Goal: Share content: Share content

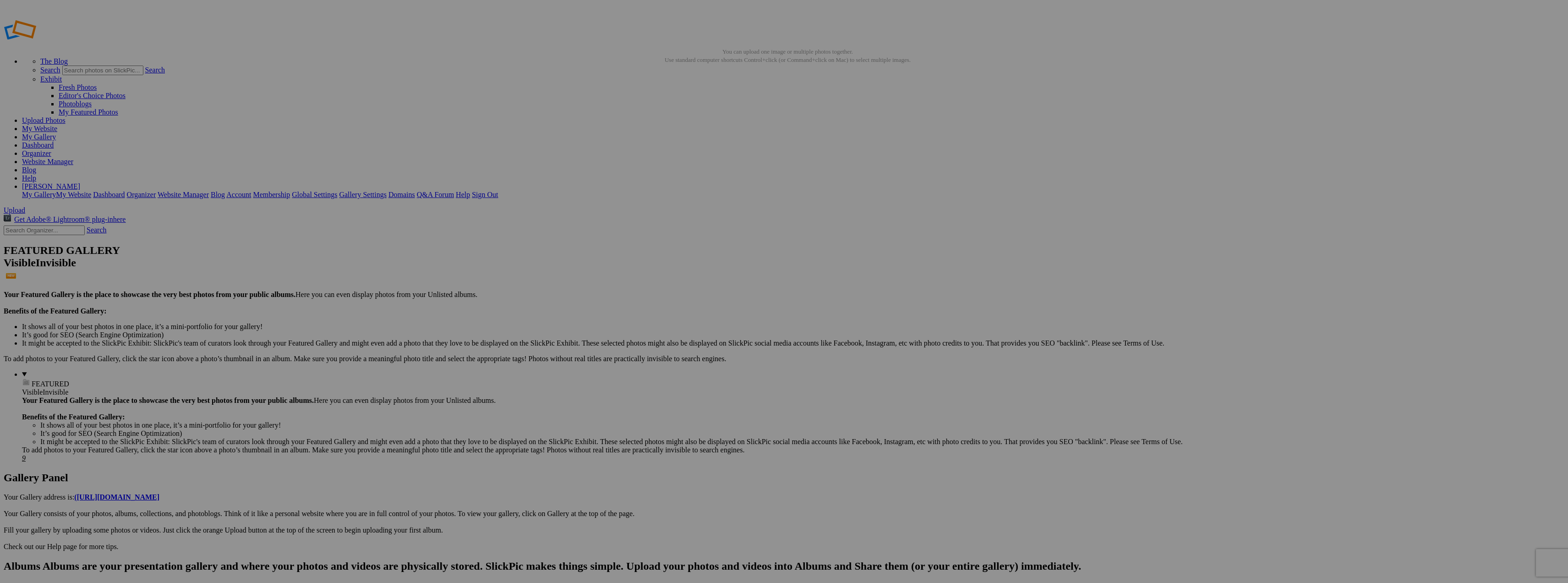
click at [721, 304] on input "text" at bounding box center [712, 308] width 100 height 10
type input "[GEOGRAPHIC_DATA]"
click at [702, 338] on span "Create" at bounding box center [693, 341] width 19 height 7
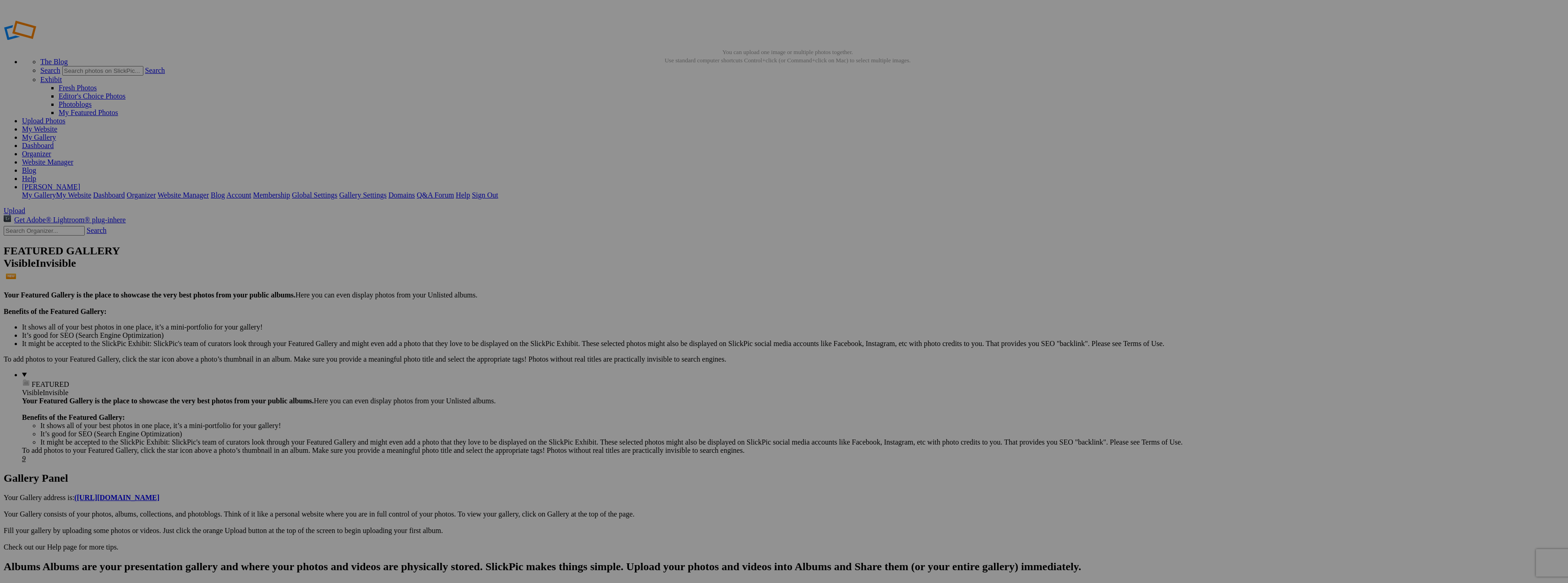
type input "[GEOGRAPHIC_DATA]"
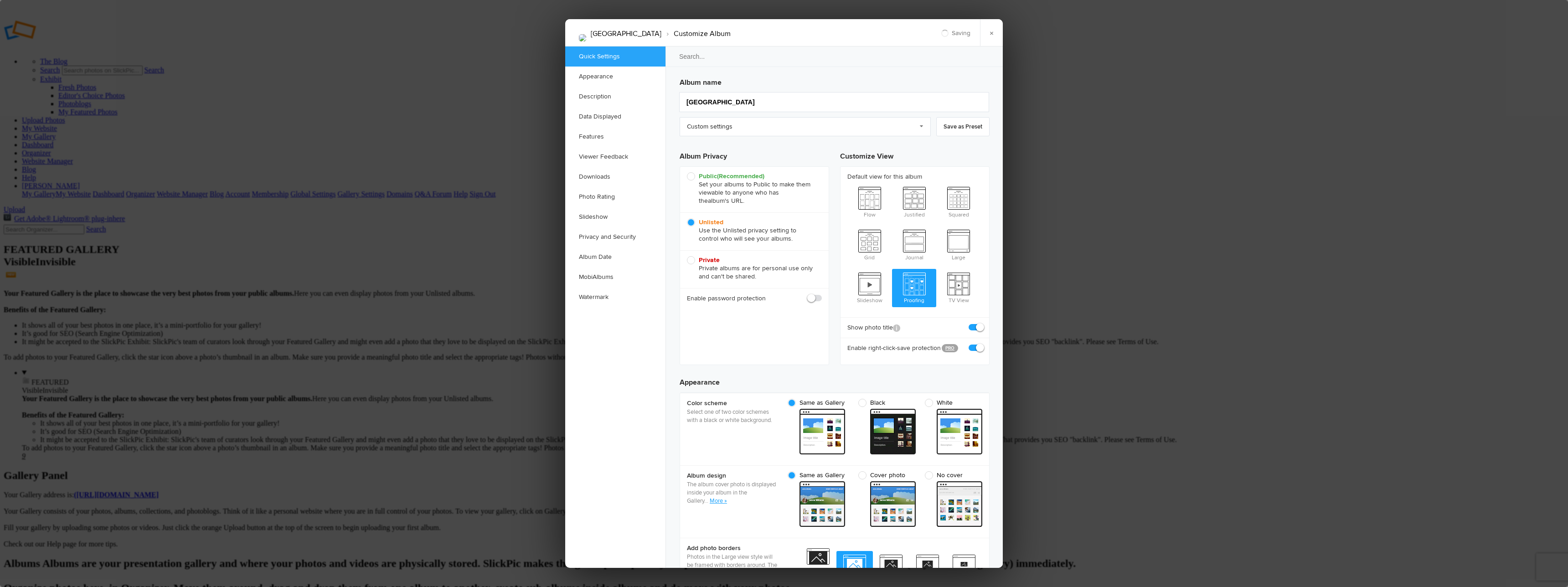
click at [694, 177] on span "Public (Recommended) Set your albums to Public to make them viewable to anyone …" at bounding box center [752, 188] width 130 height 33
click at [687, 172] on input "Public (Recommended) Set your albums to Public to make them viewable to anyone …" at bounding box center [686, 172] width 1 height 1
radio input "true"
click at [752, 128] on link "Custom settings" at bounding box center [805, 126] width 251 height 19
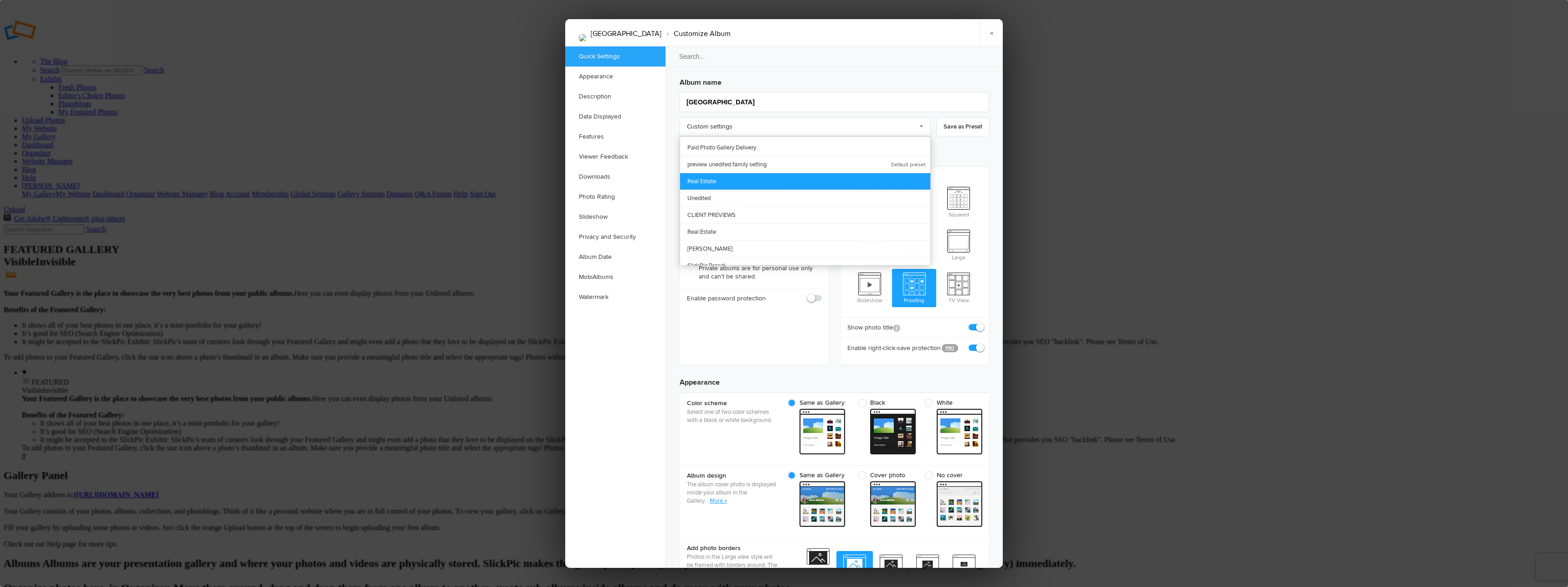
click at [759, 182] on link "Real Estate" at bounding box center [805, 181] width 250 height 17
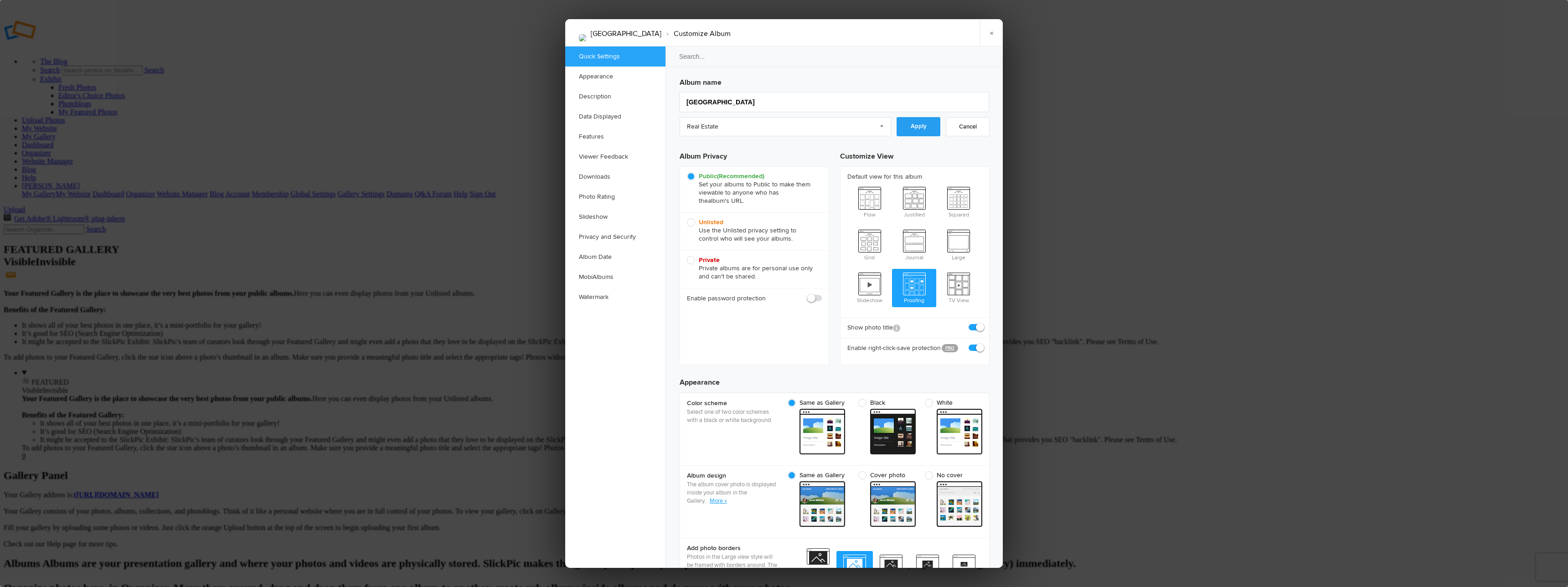
click at [917, 120] on link "Apply" at bounding box center [918, 126] width 44 height 19
radio input "true"
checkbox input "true"
checkbox input "false"
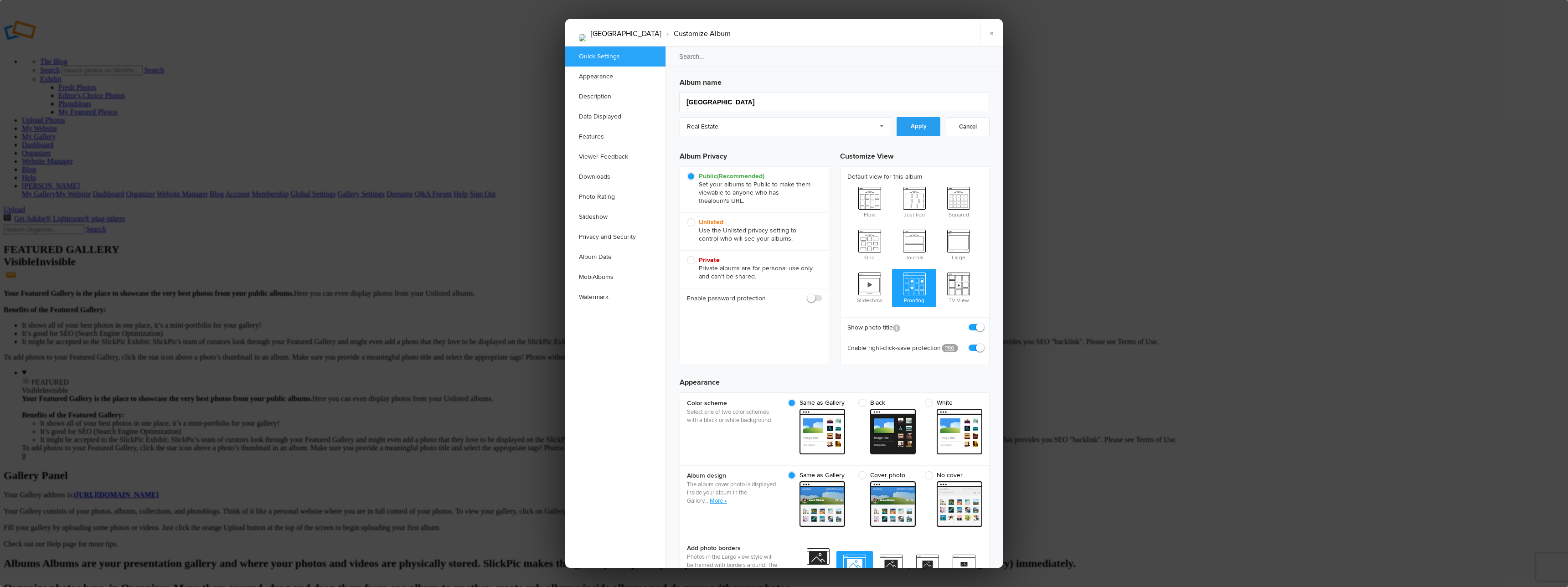
checkbox input "false"
checkbox input "true"
checkbox input "false"
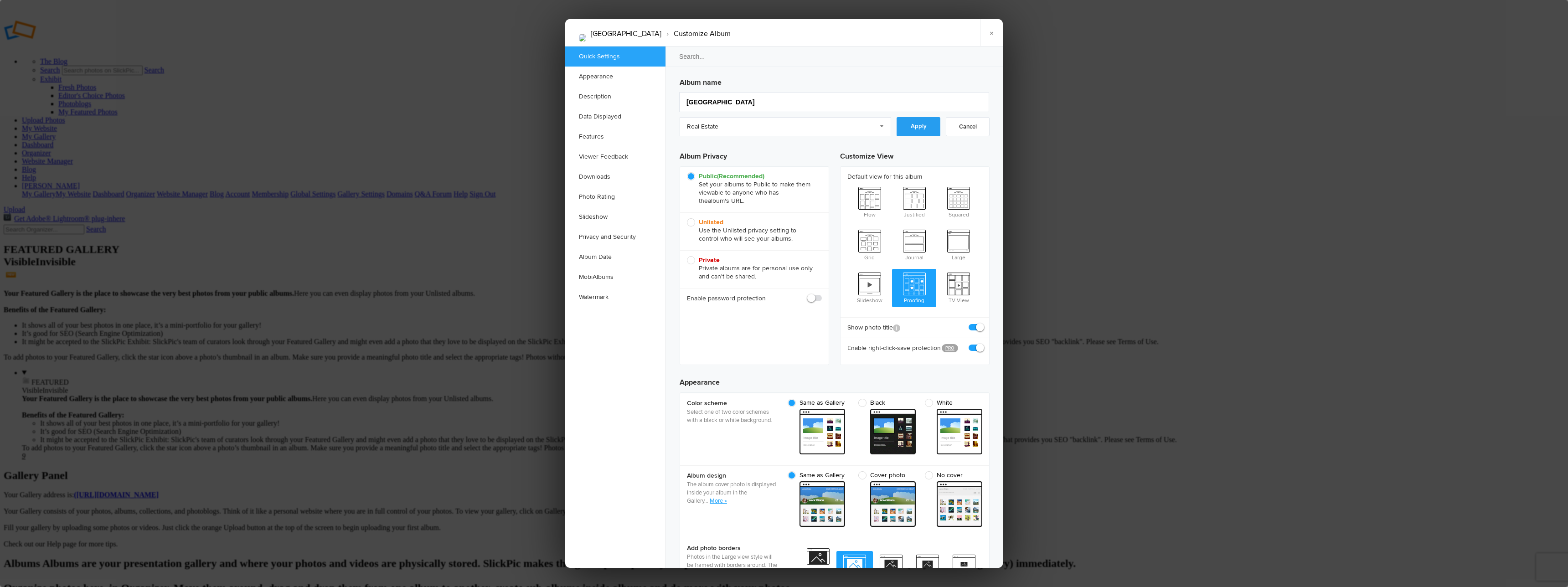
checkbox input "false"
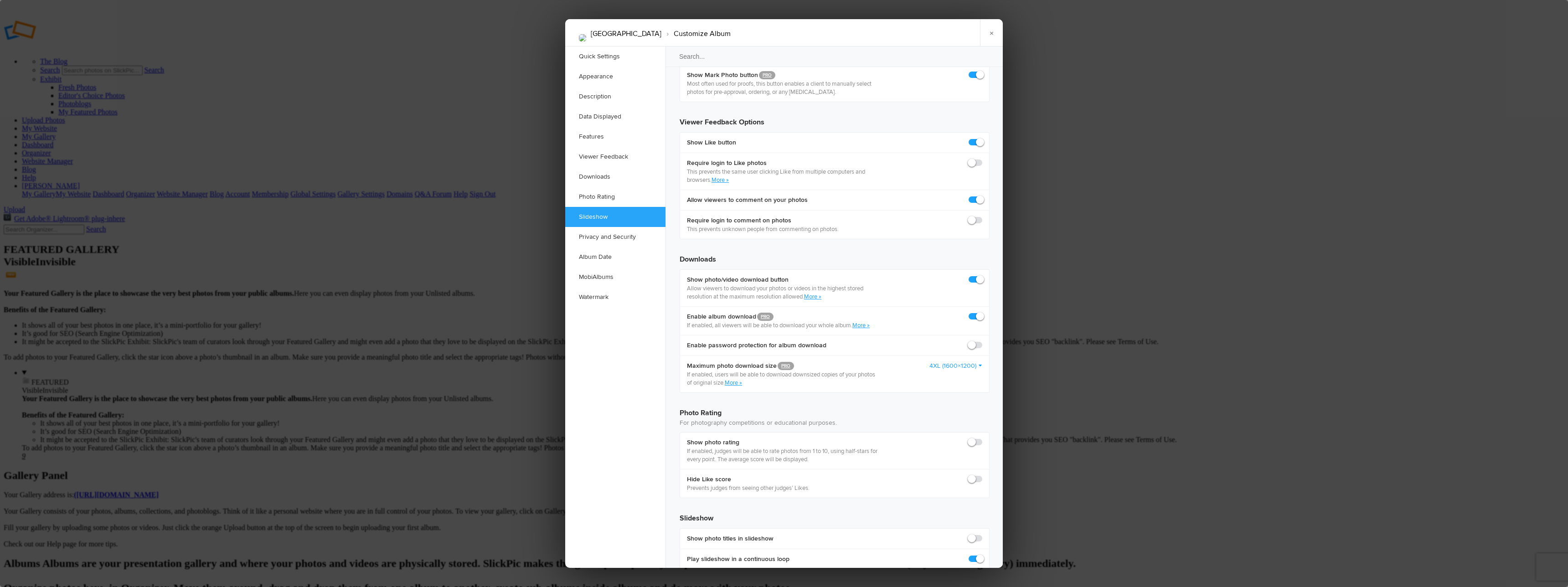
scroll to position [1870, 0]
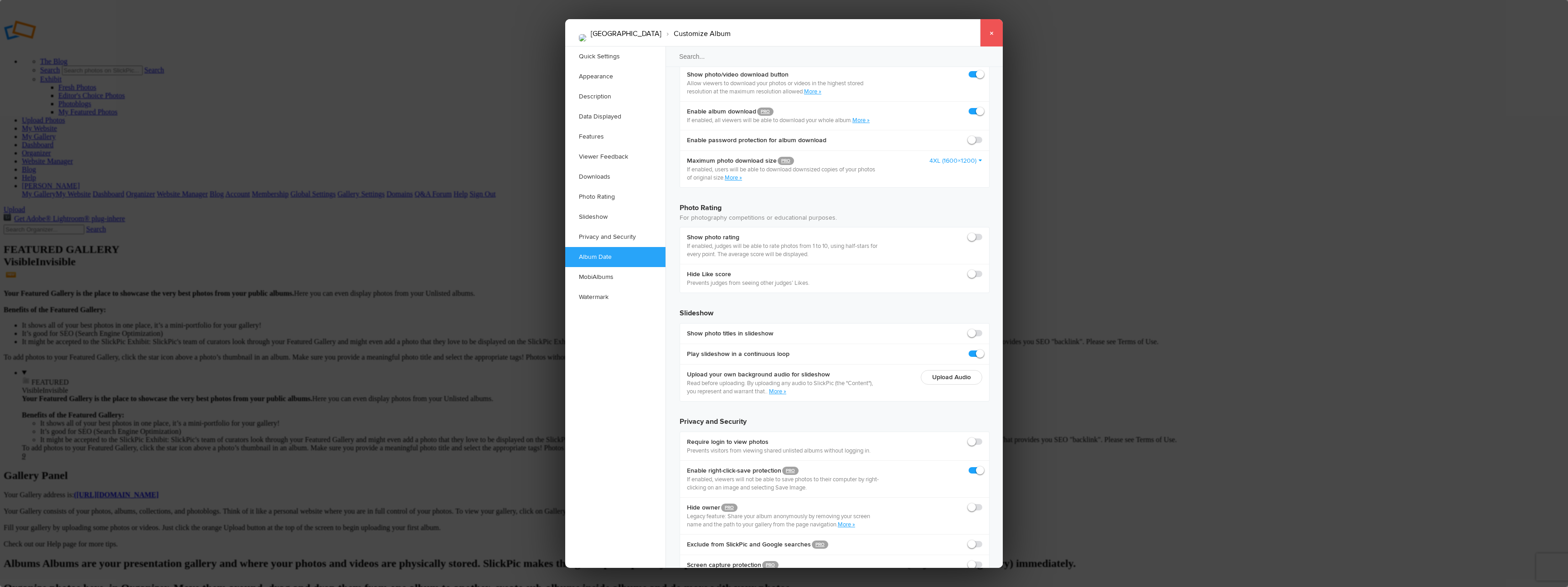
click at [992, 38] on link "×" at bounding box center [991, 32] width 23 height 27
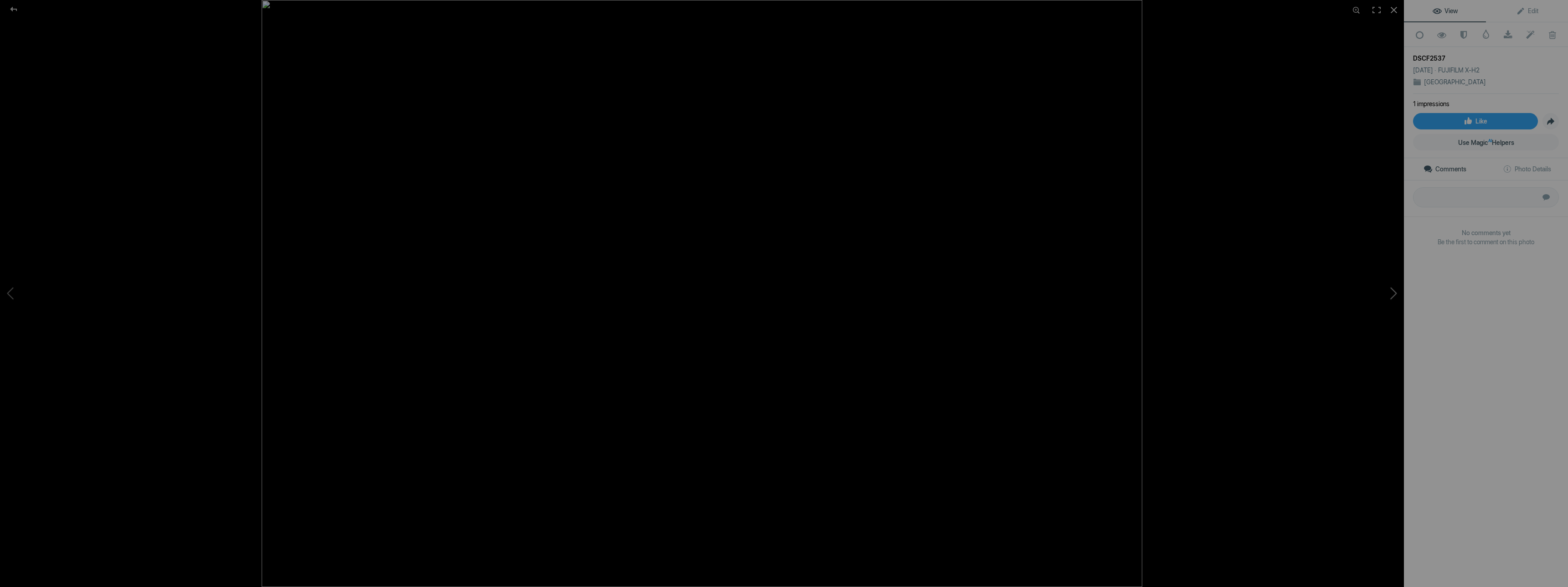
click at [1391, 292] on button at bounding box center [1369, 293] width 68 height 211
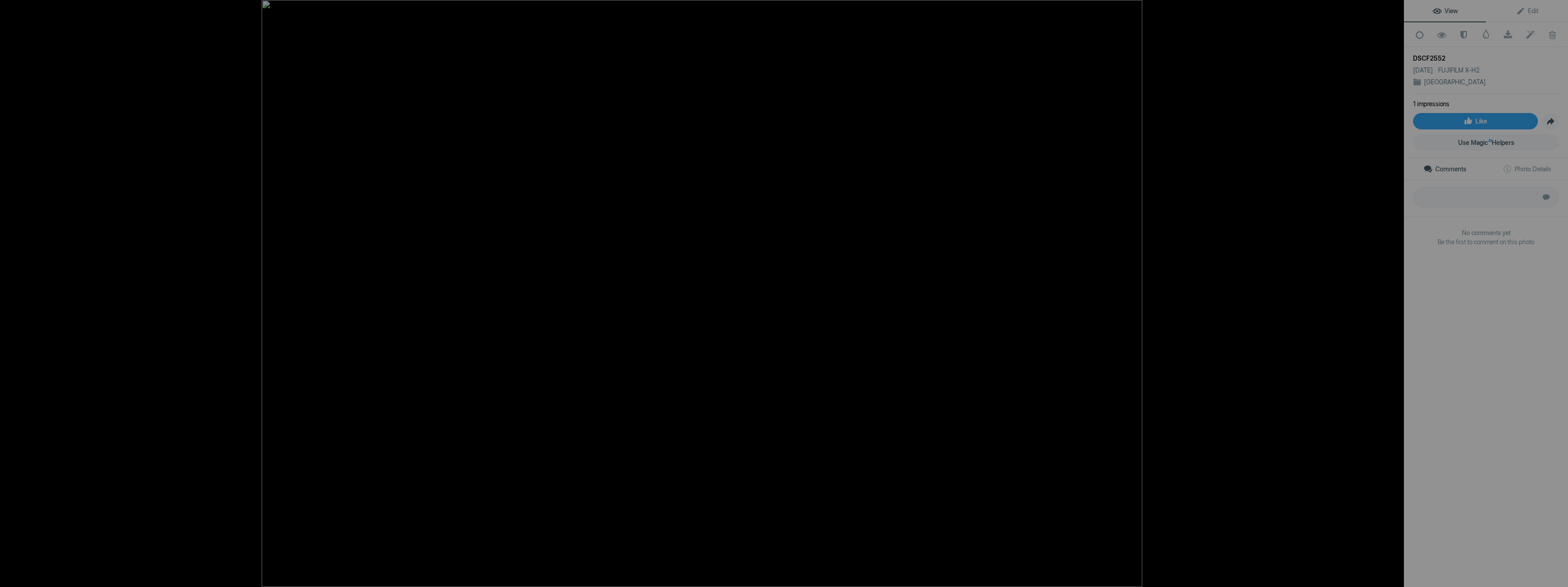
click at [1391, 292] on button at bounding box center [1369, 293] width 68 height 211
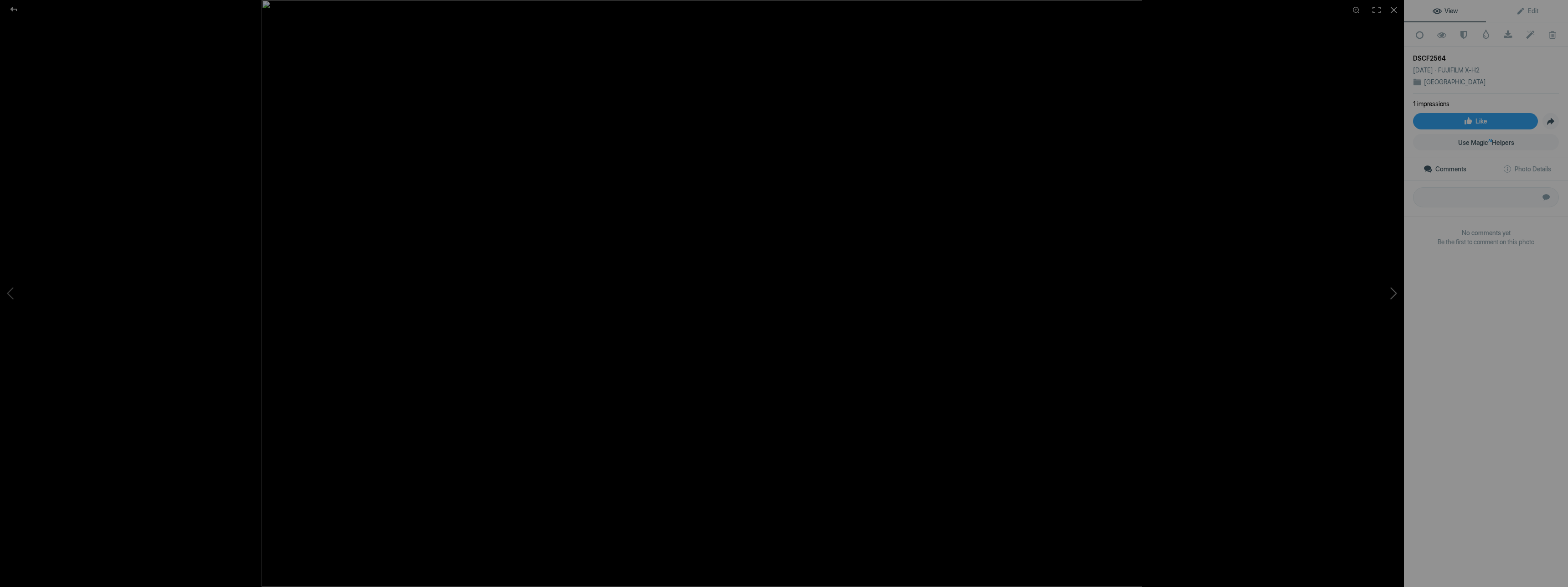
click at [1391, 292] on button at bounding box center [1369, 293] width 68 height 211
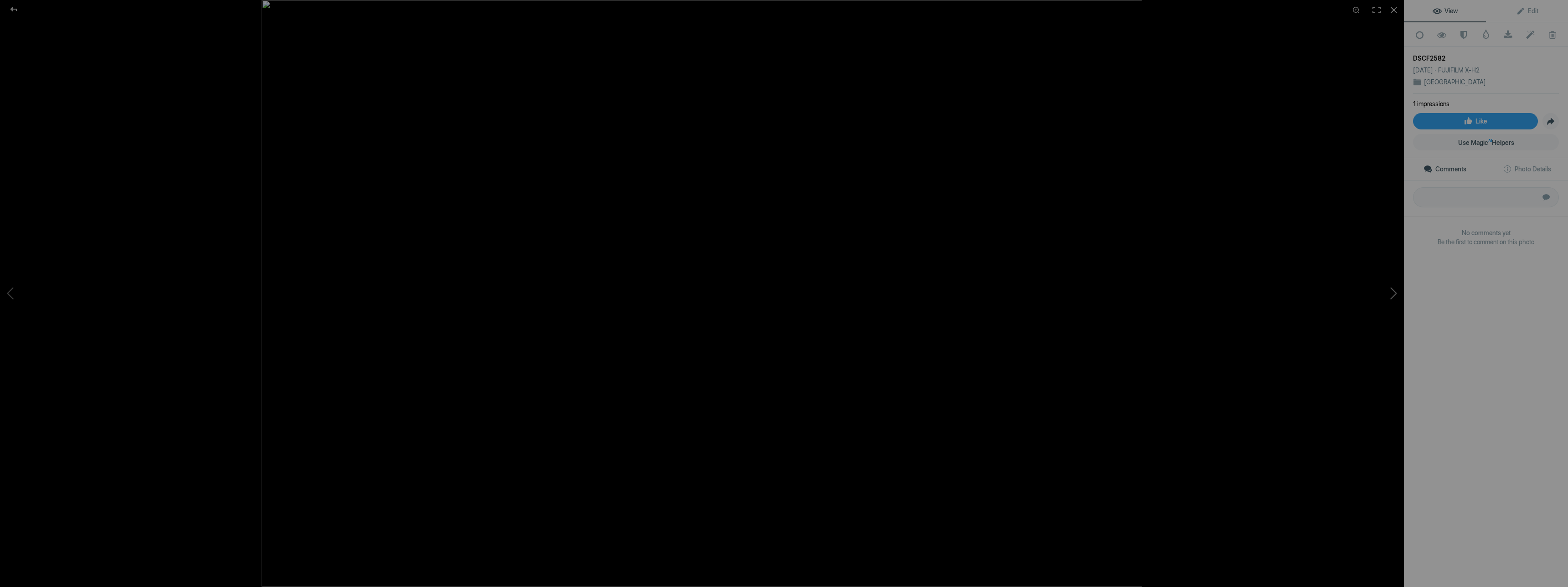
click at [1391, 292] on button at bounding box center [1369, 293] width 68 height 211
click at [16, 6] on div at bounding box center [14, 9] width 33 height 18
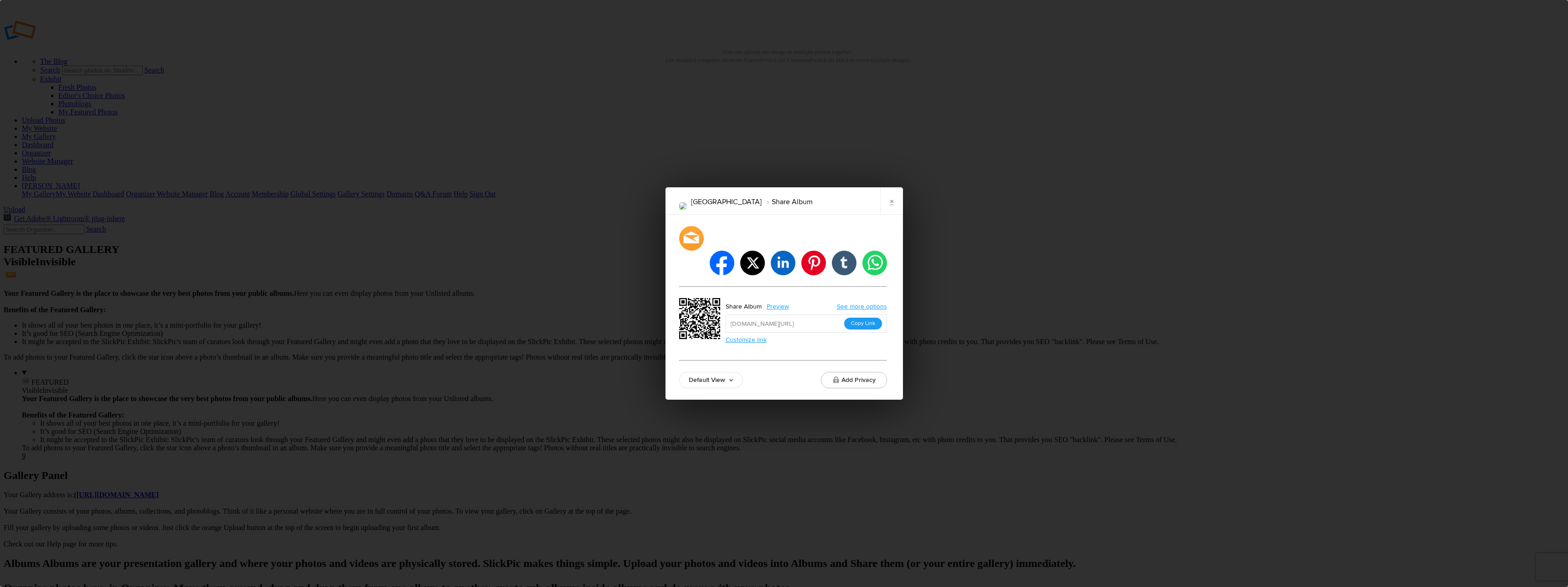
click at [865, 317] on button "Copy Link" at bounding box center [863, 324] width 38 height 12
click at [892, 213] on link "×" at bounding box center [892, 201] width 23 height 27
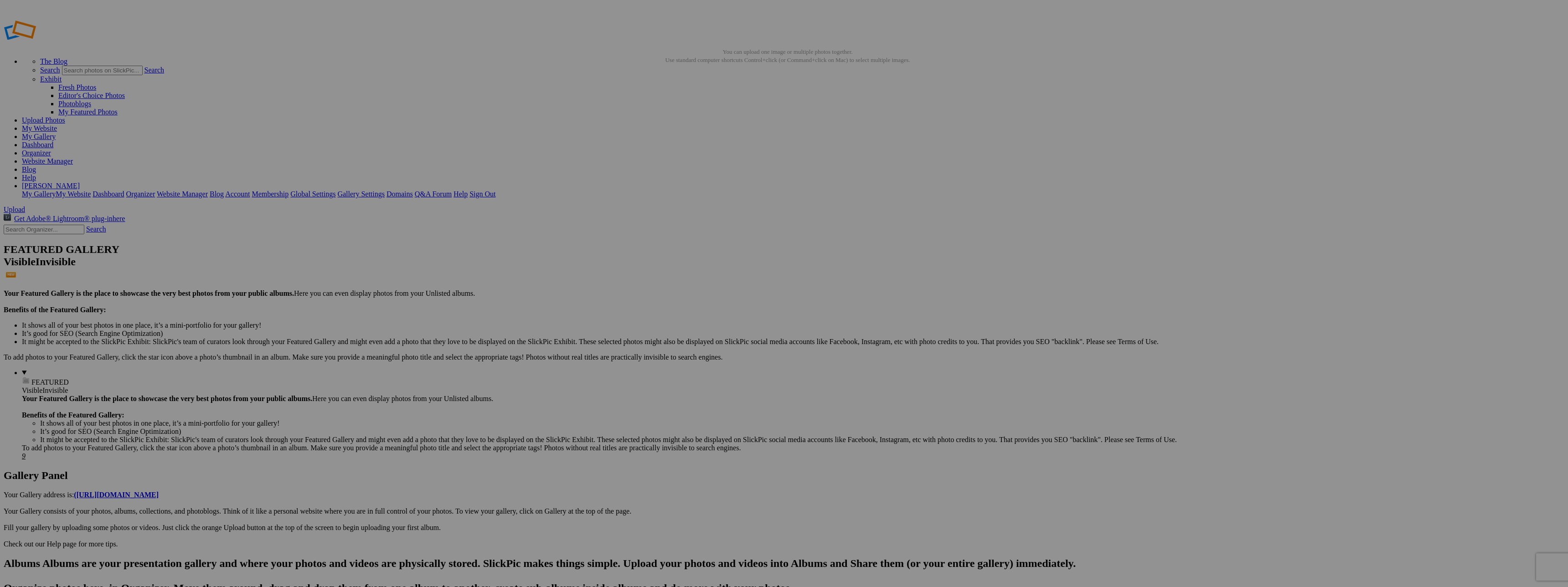
click at [692, 366] on span "Ok" at bounding box center [687, 362] width 9 height 7
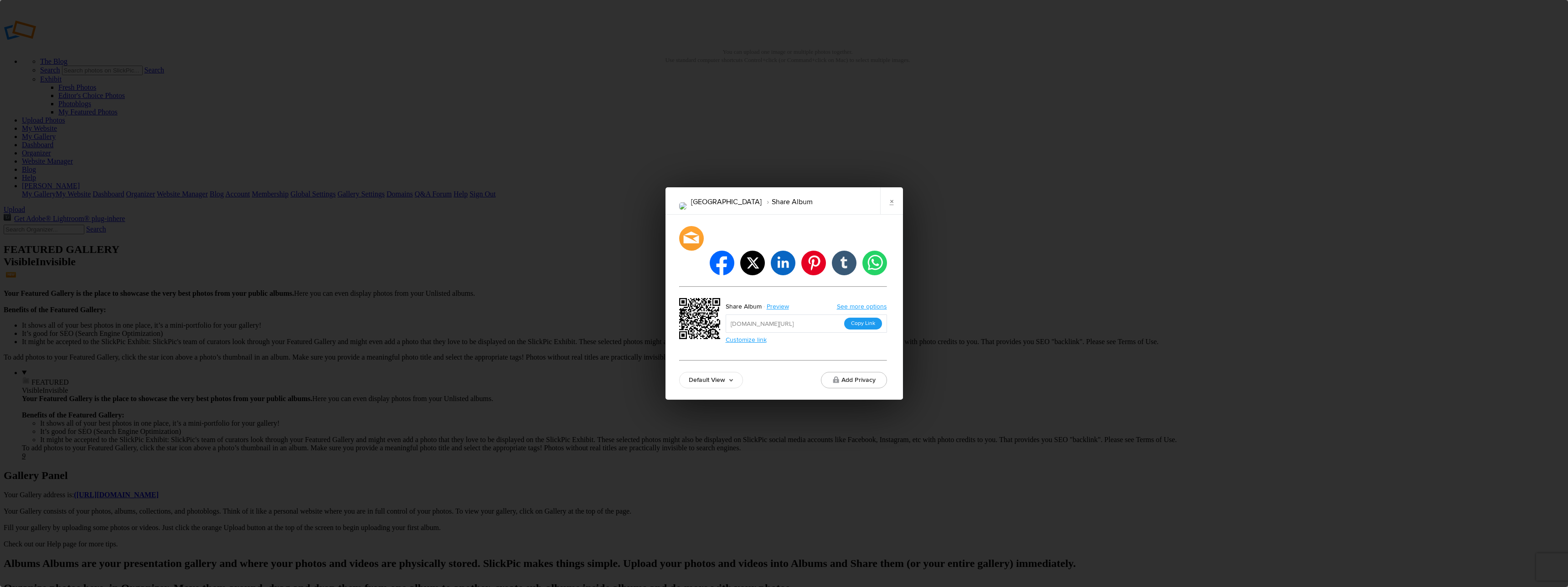
click at [865, 317] on button "Copy Link" at bounding box center [863, 324] width 38 height 12
drag, startPoint x: 889, startPoint y: 210, endPoint x: 884, endPoint y: 211, distance: 5.1
click at [889, 210] on link "×" at bounding box center [892, 201] width 23 height 27
